Goal: Obtain resource: Download file/media

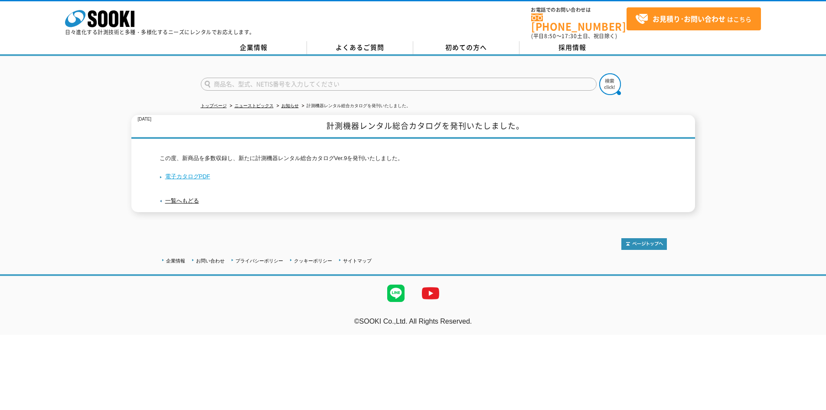
click at [180, 173] on link "電子カタログPDF" at bounding box center [185, 176] width 51 height 7
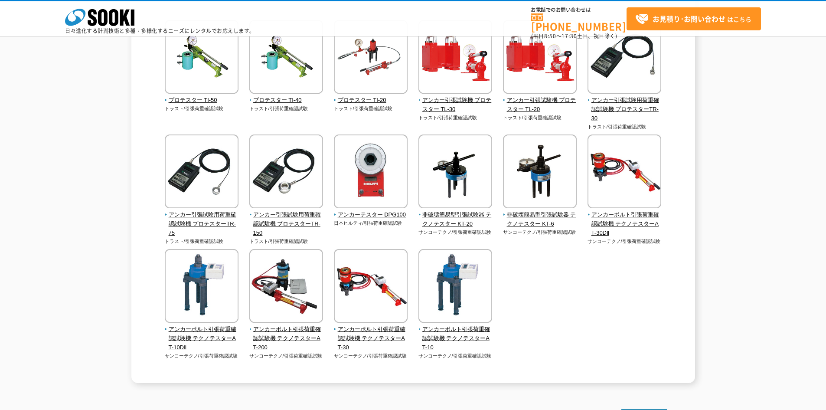
scroll to position [130, 0]
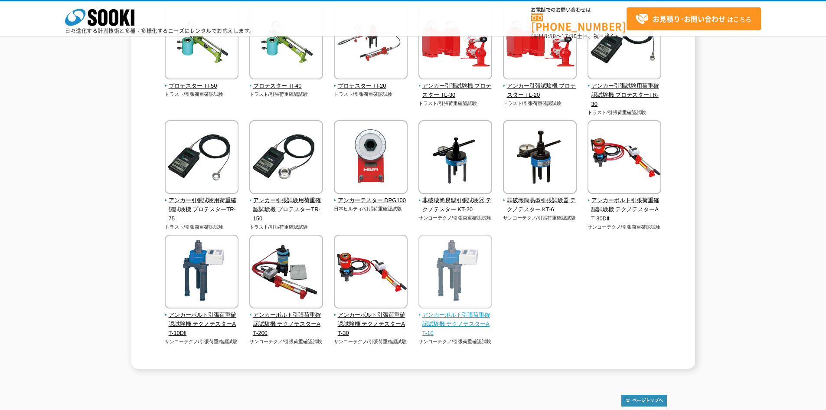
click at [439, 285] on img at bounding box center [456, 273] width 74 height 76
